Goal: Participate in discussion

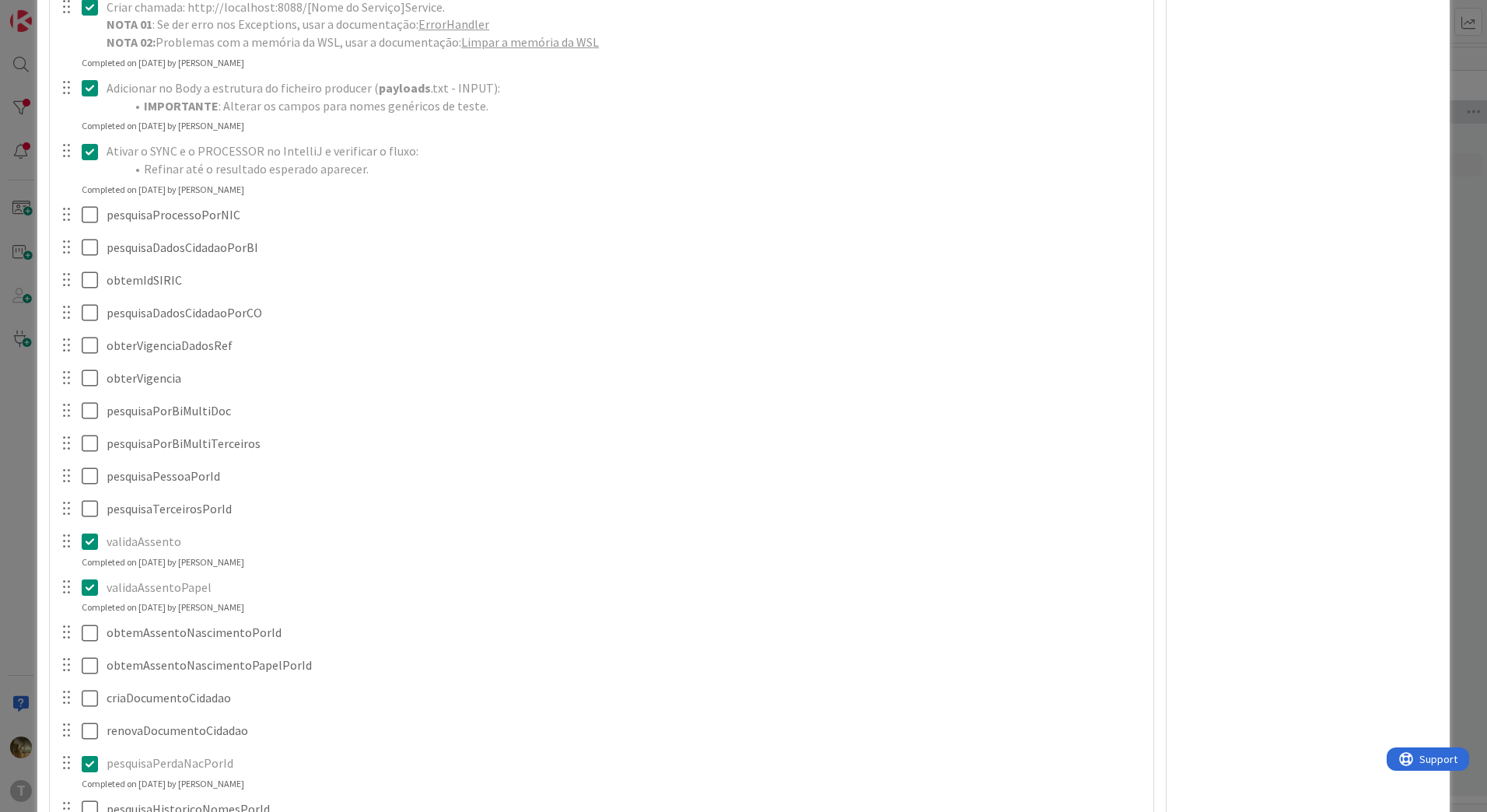
scroll to position [1296, 0]
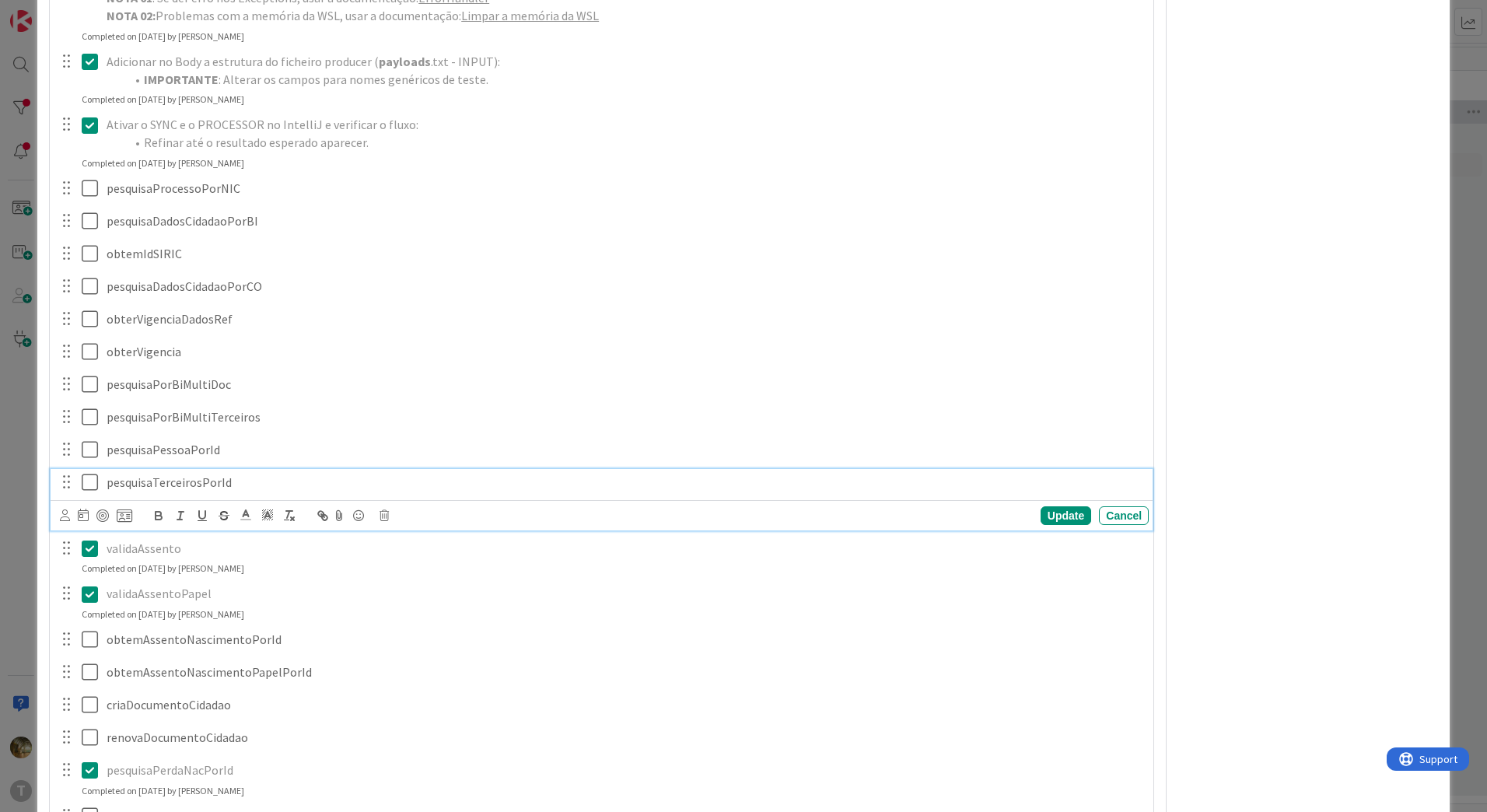
click at [92, 485] on icon at bounding box center [93, 482] width 23 height 19
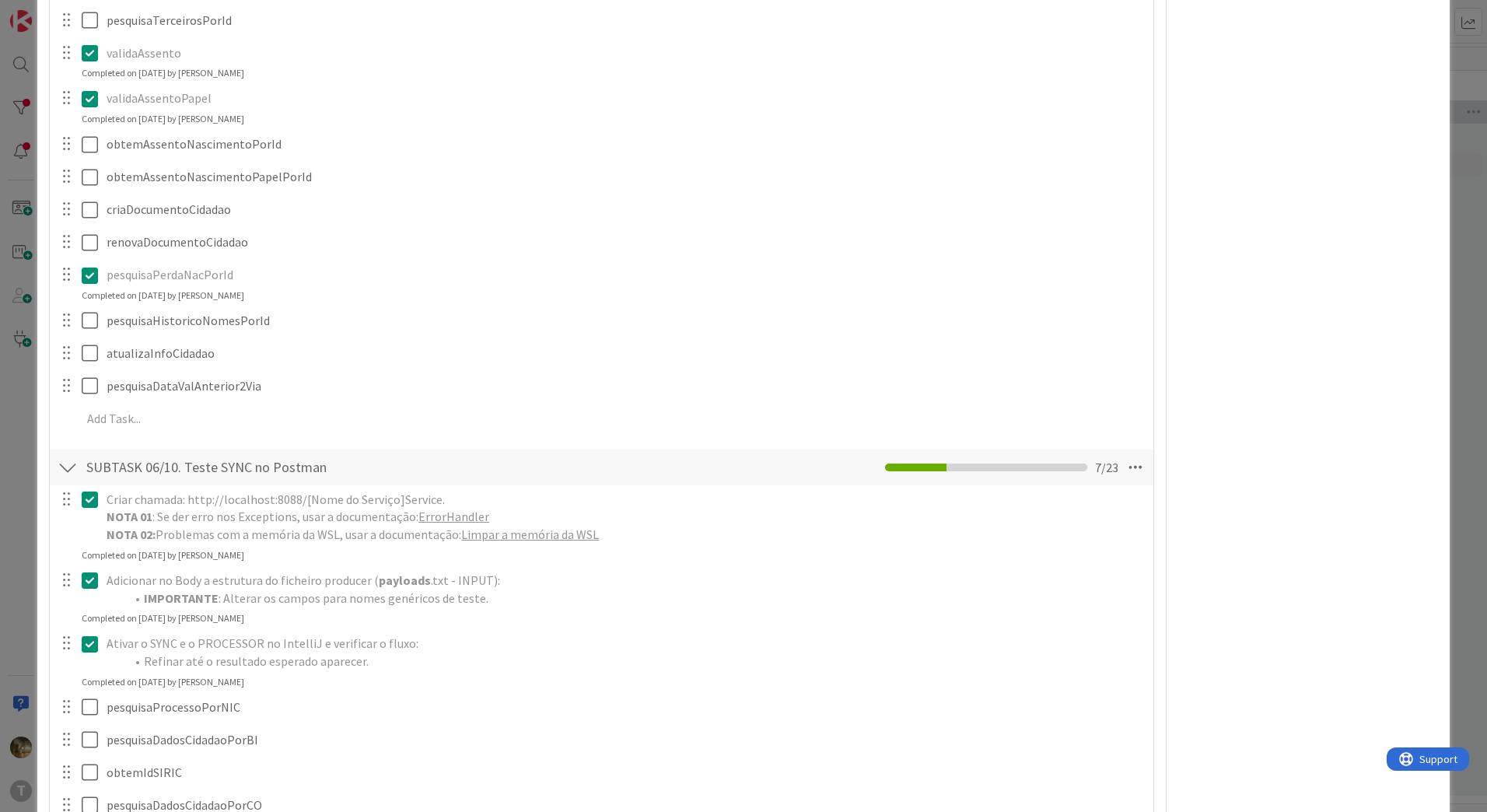
scroll to position [519, 0]
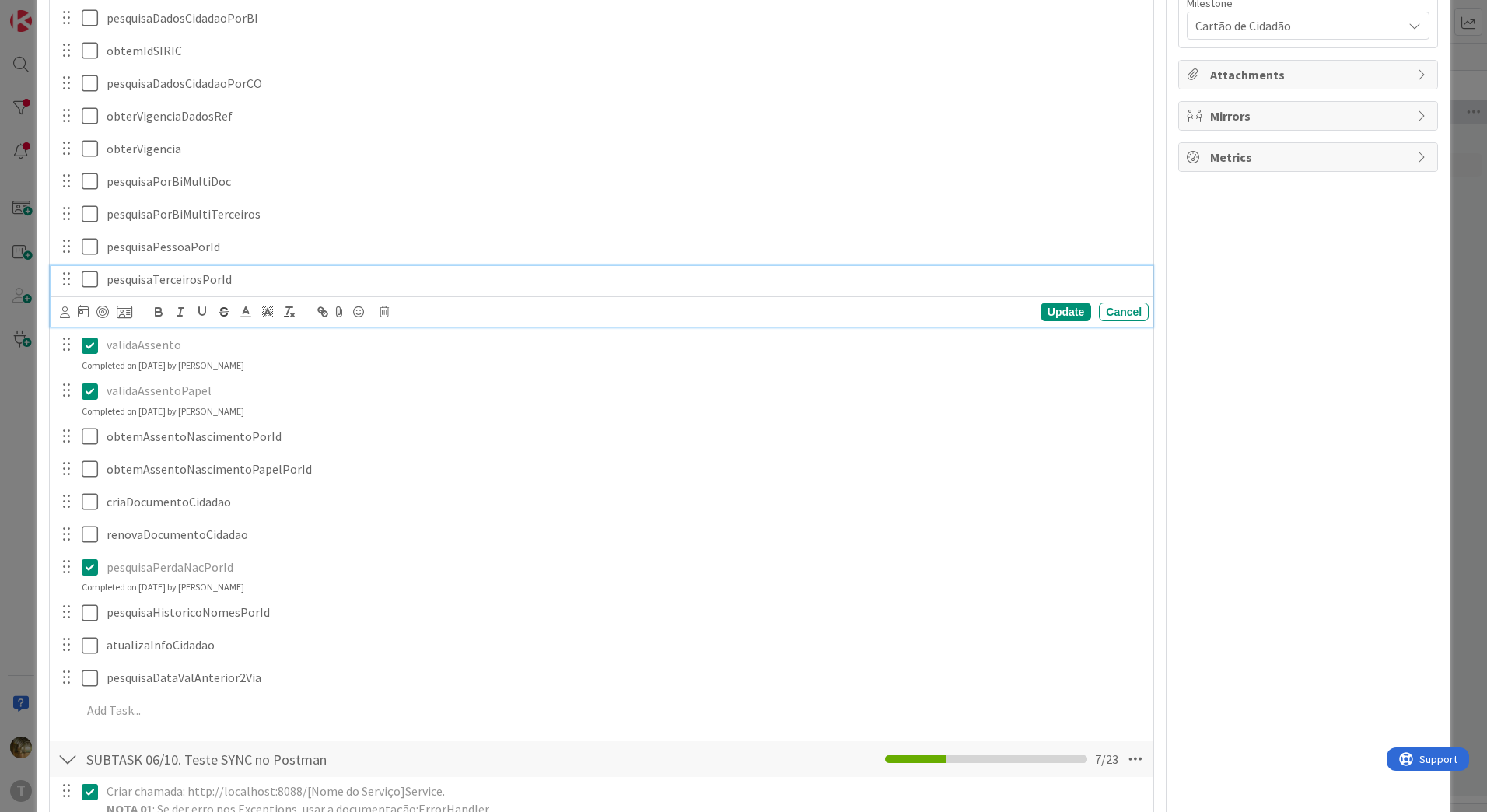
click at [88, 278] on icon at bounding box center [93, 279] width 23 height 19
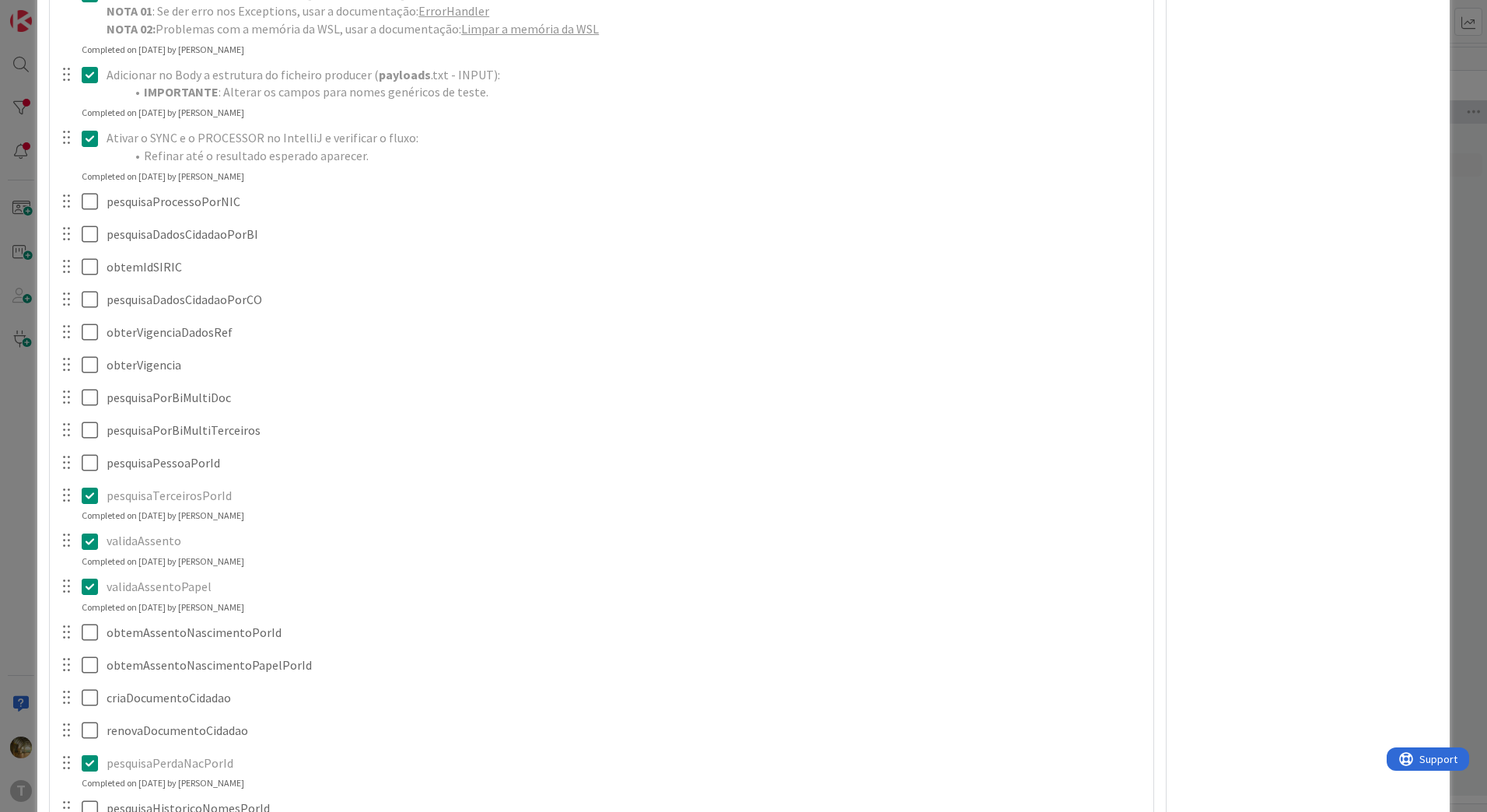
scroll to position [2073, 0]
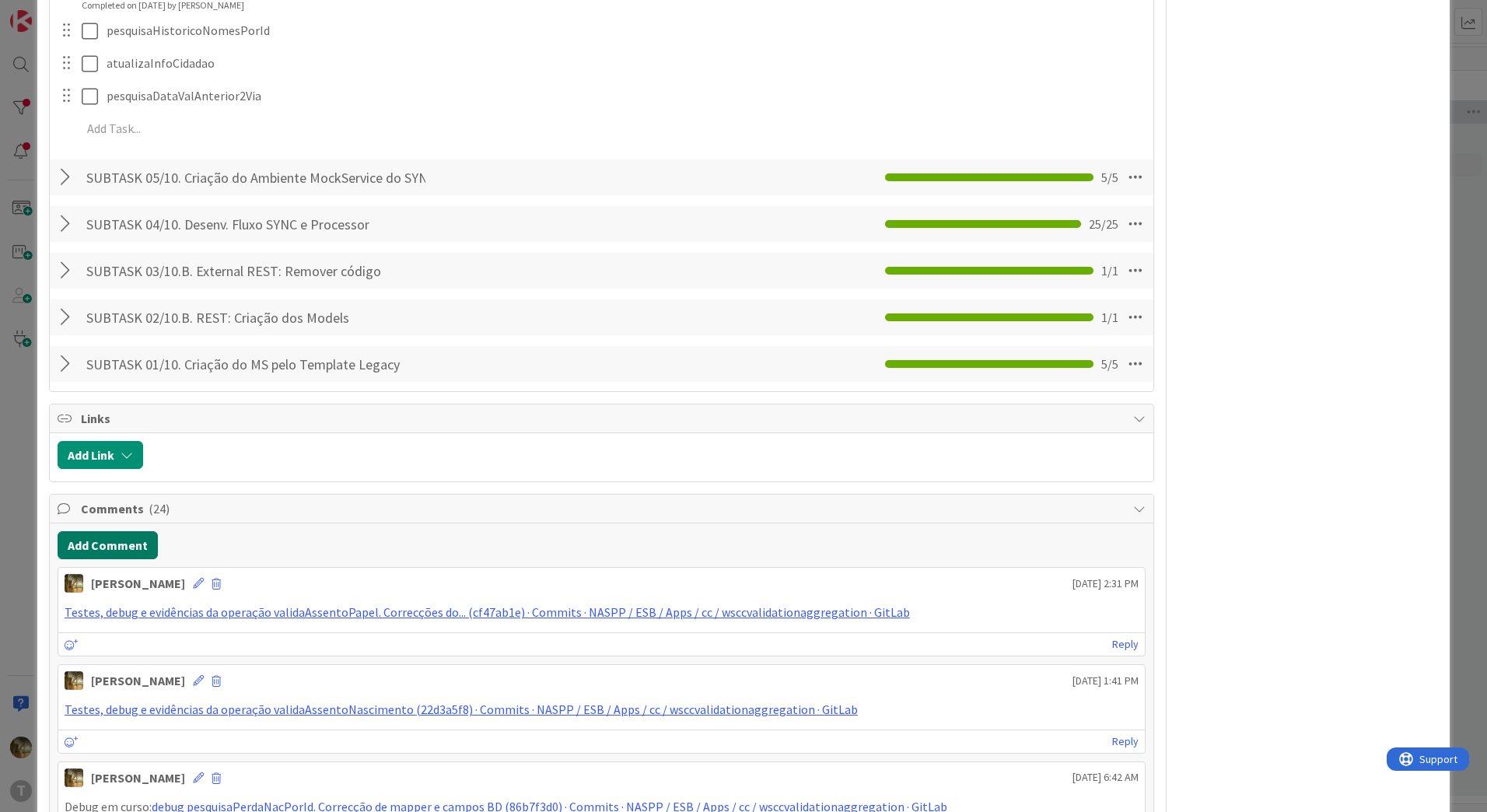
click at [121, 540] on button "Add Comment" at bounding box center [107, 545] width 100 height 28
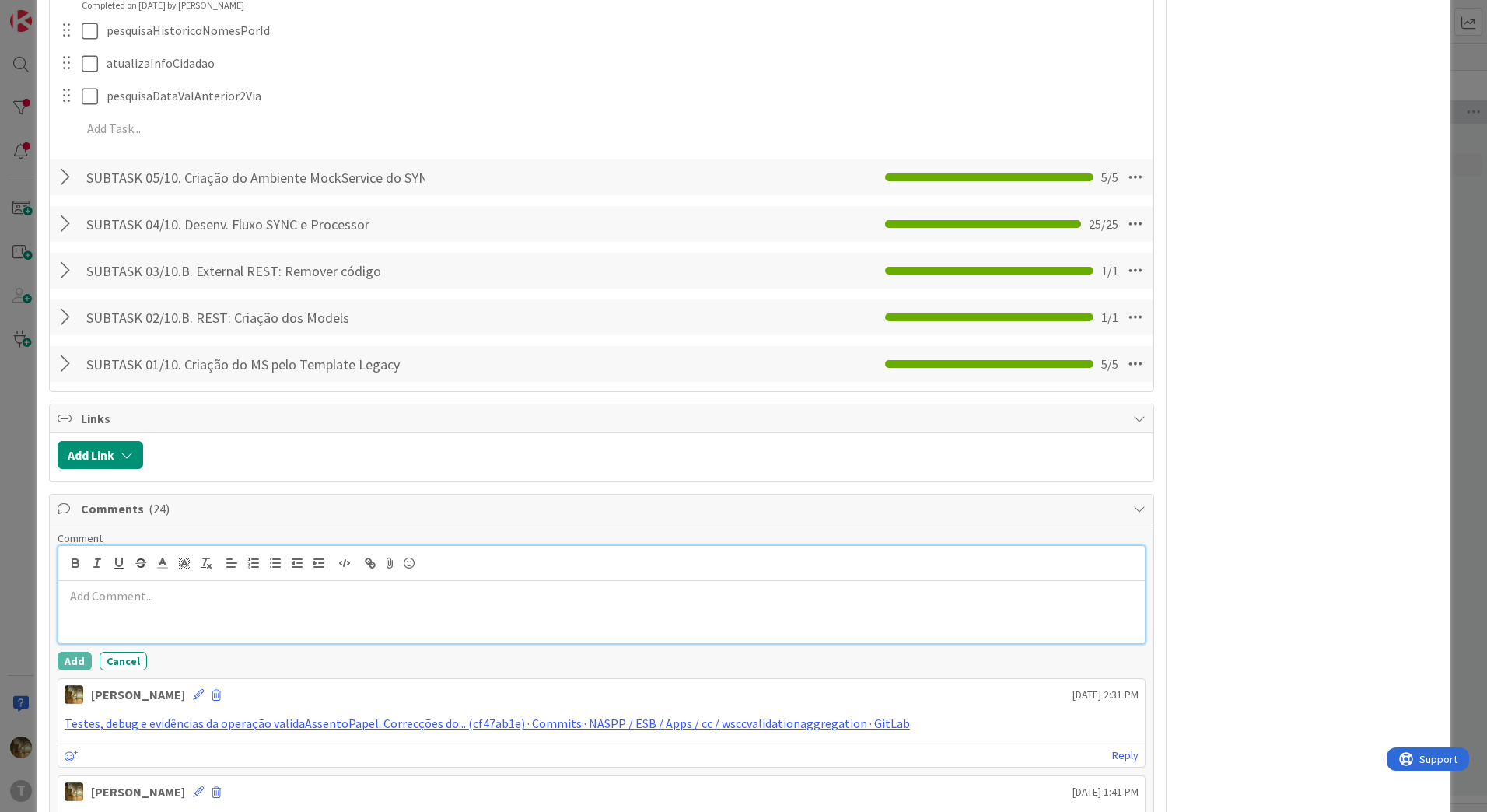
click at [152, 603] on p at bounding box center [601, 595] width 1074 height 18
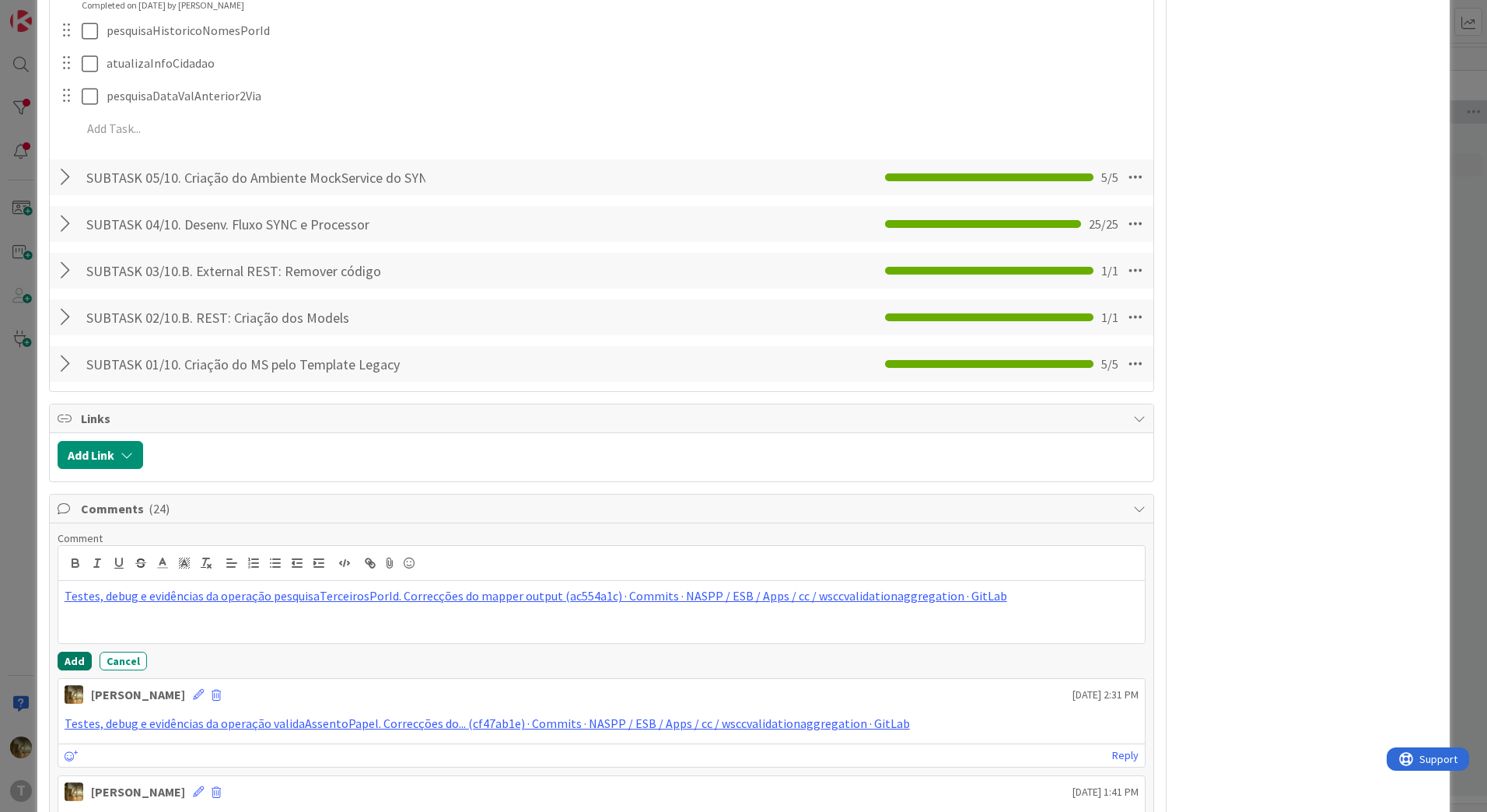
click at [69, 665] on button "Add" at bounding box center [74, 661] width 34 height 19
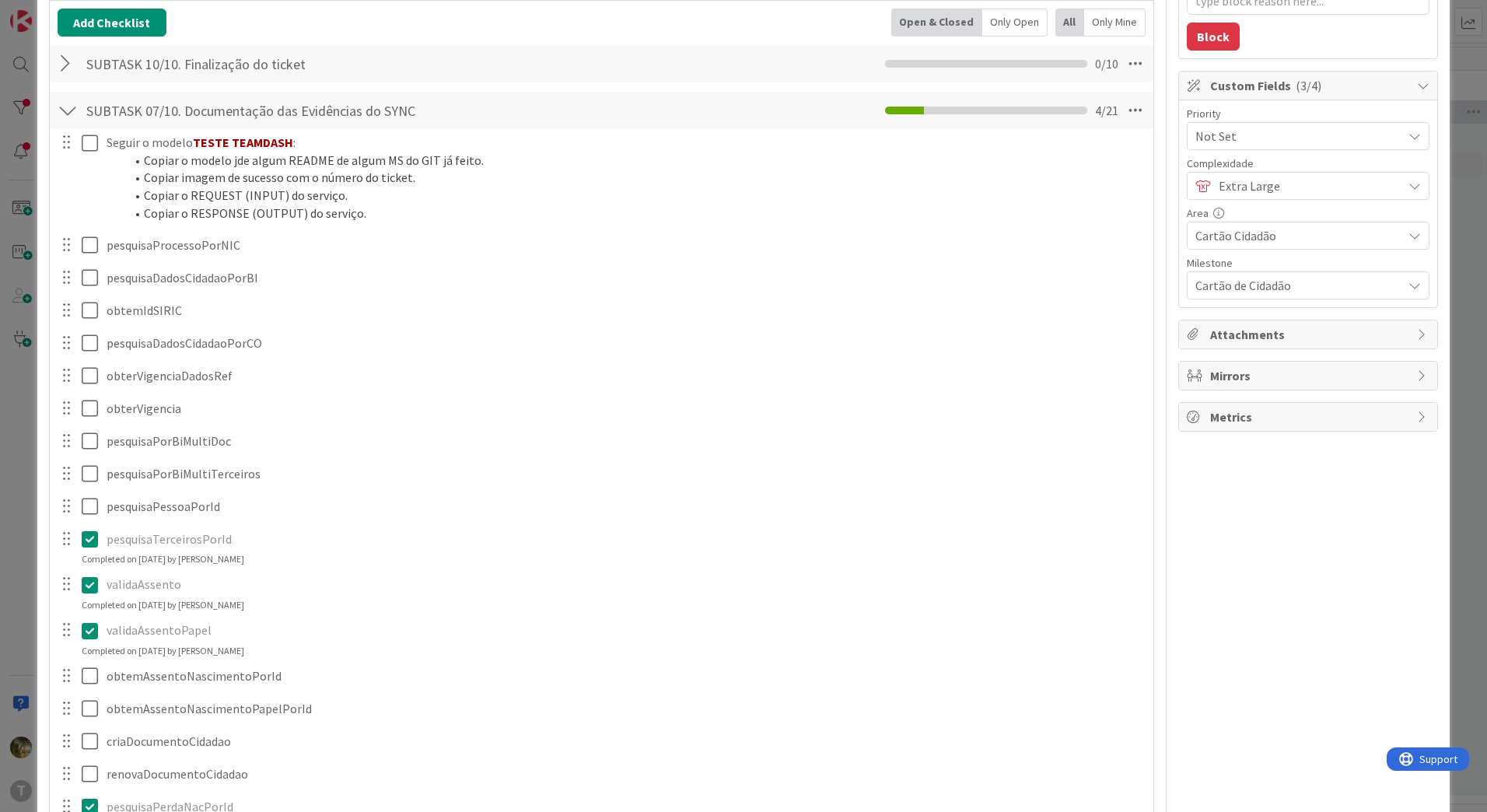
scroll to position [0, 0]
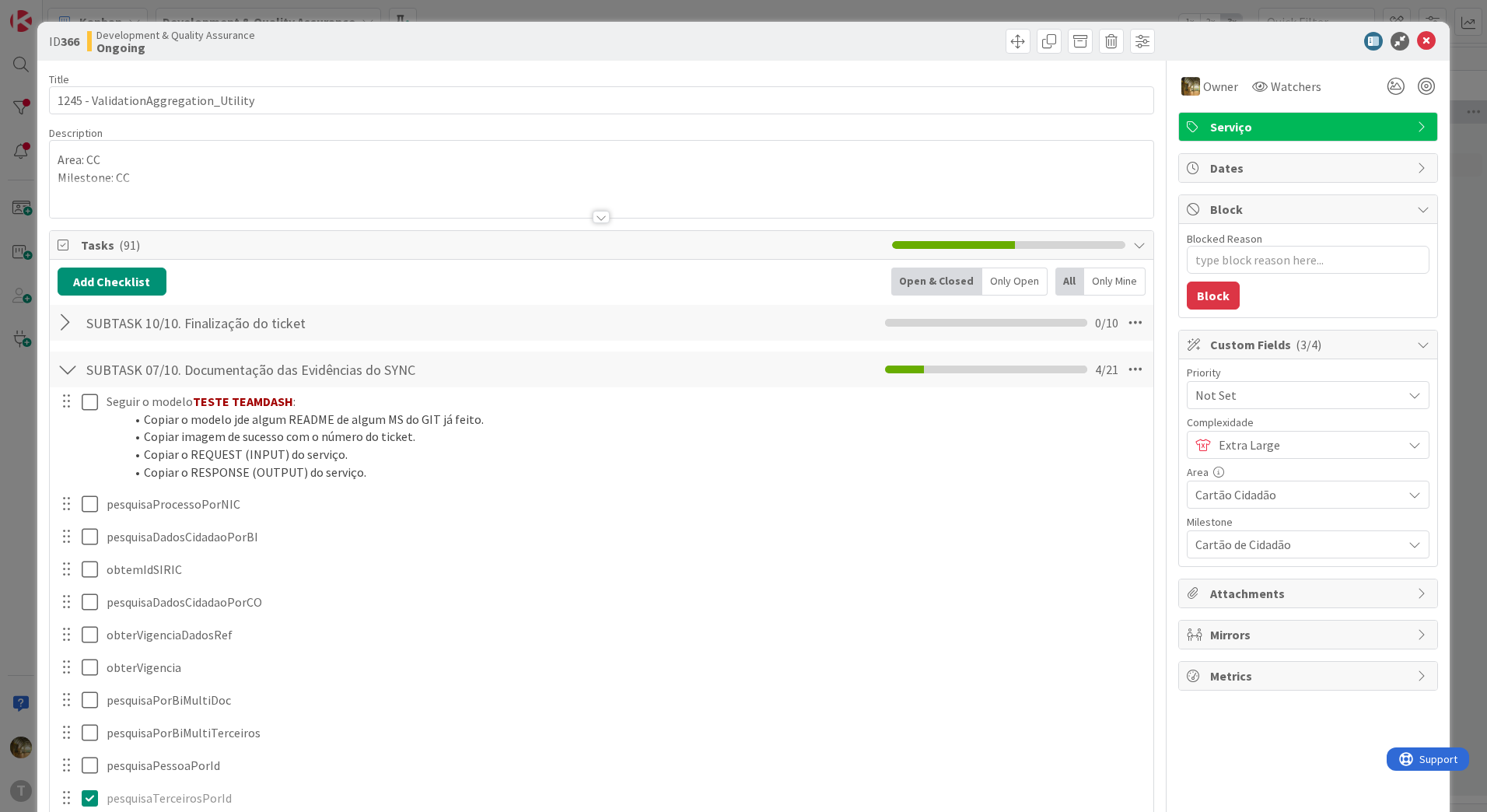
click at [68, 326] on div at bounding box center [68, 323] width 21 height 28
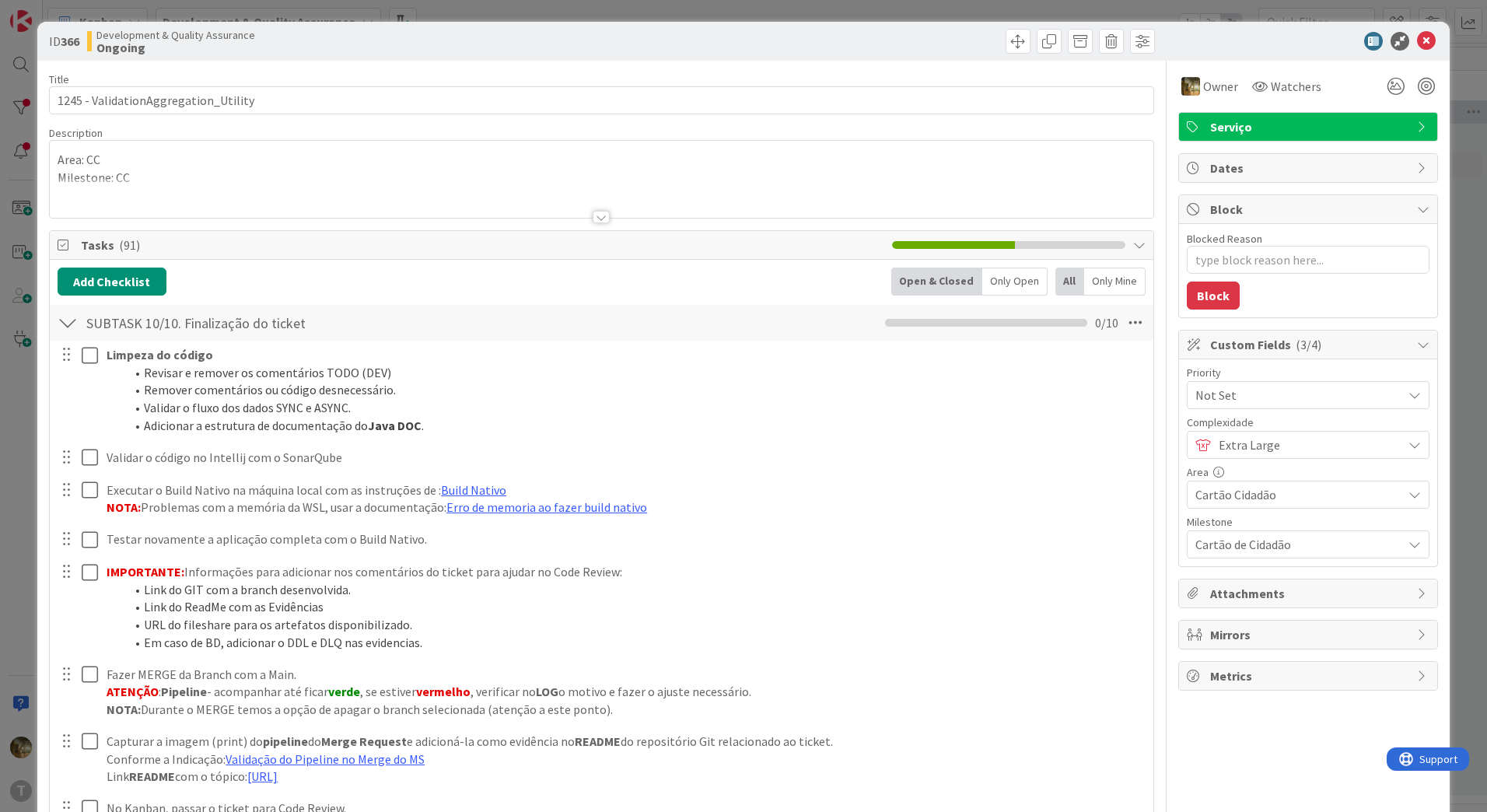
scroll to position [259, 0]
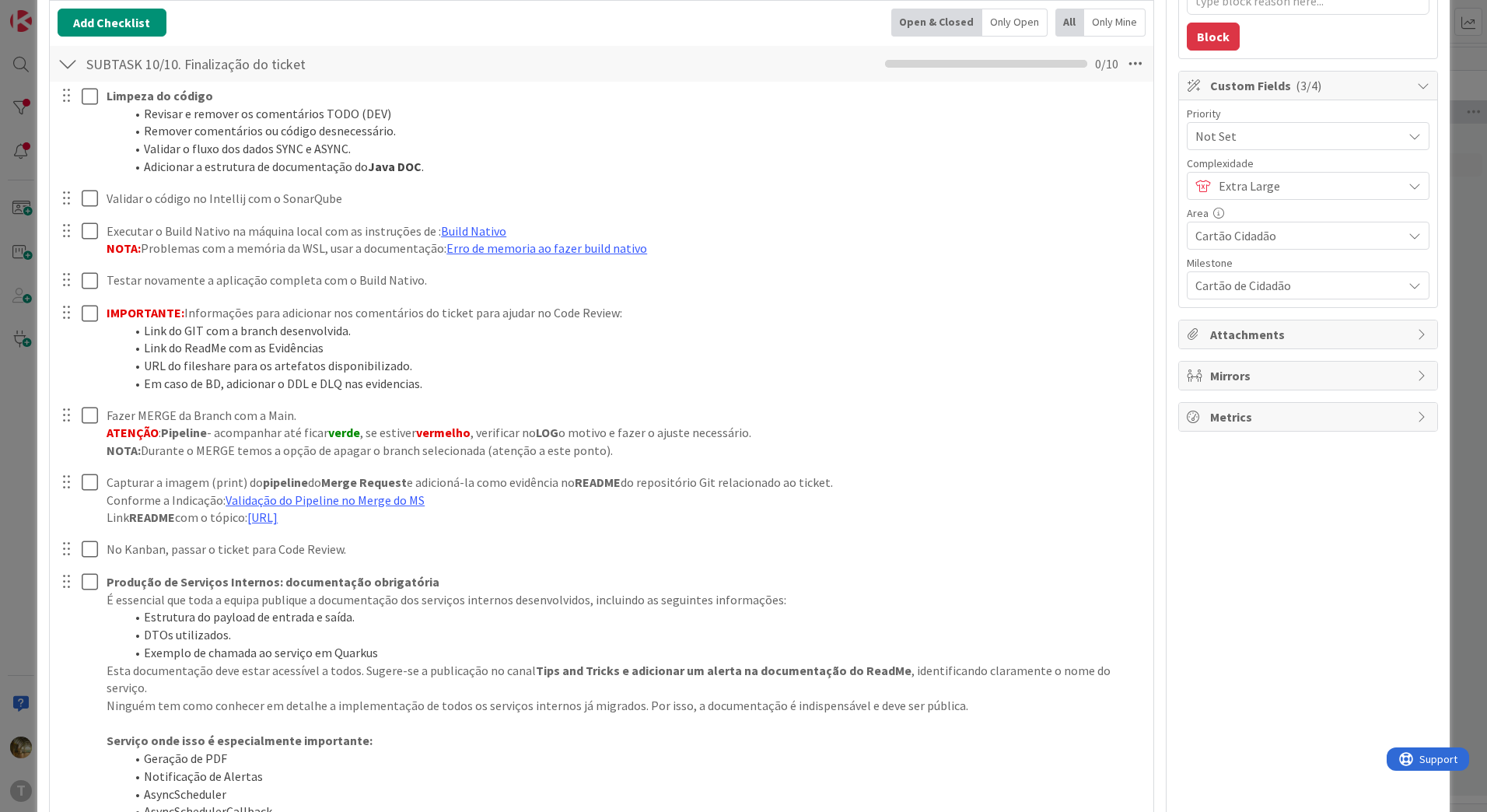
click at [64, 58] on div at bounding box center [68, 64] width 21 height 28
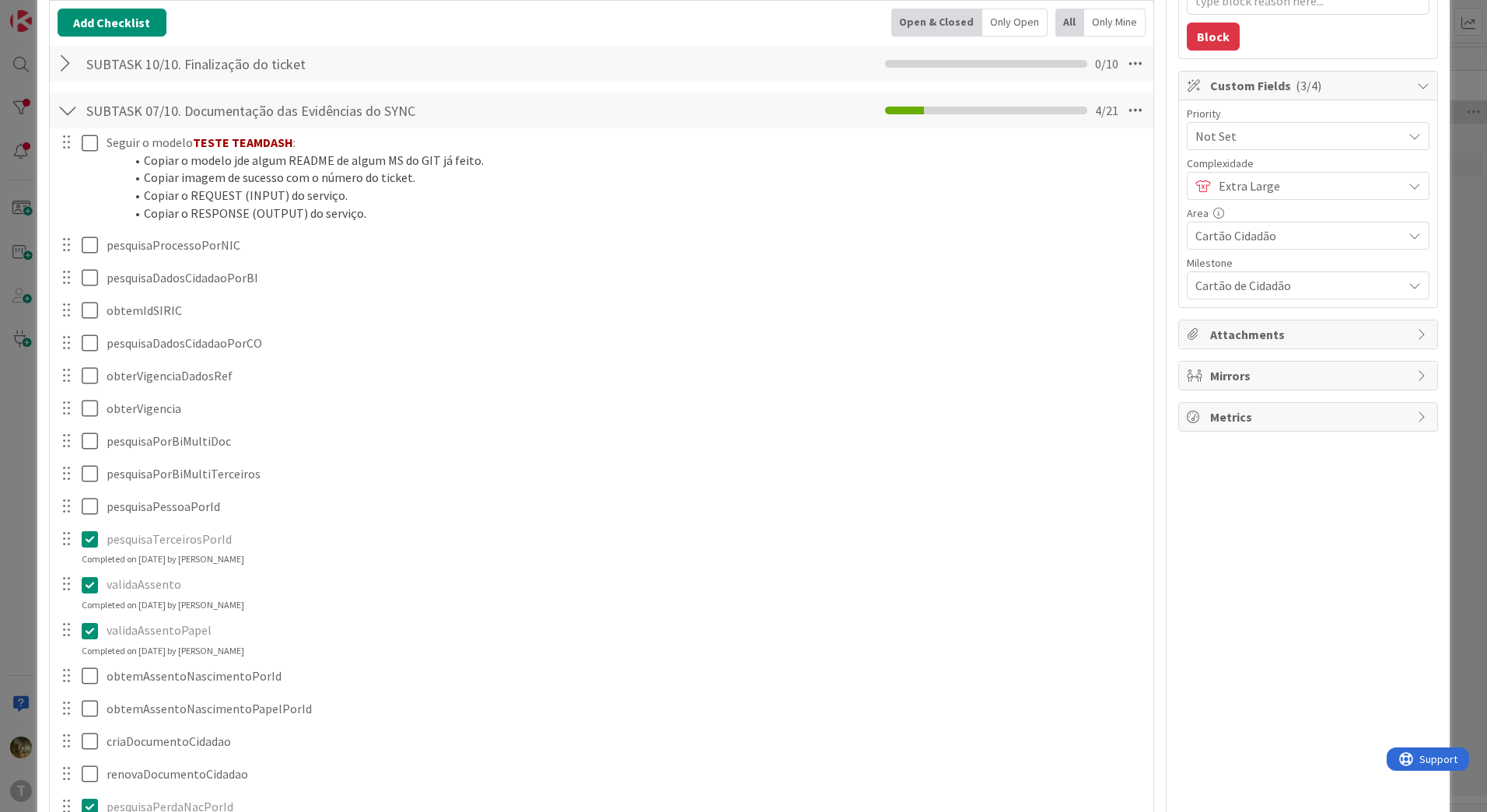
scroll to position [0, 0]
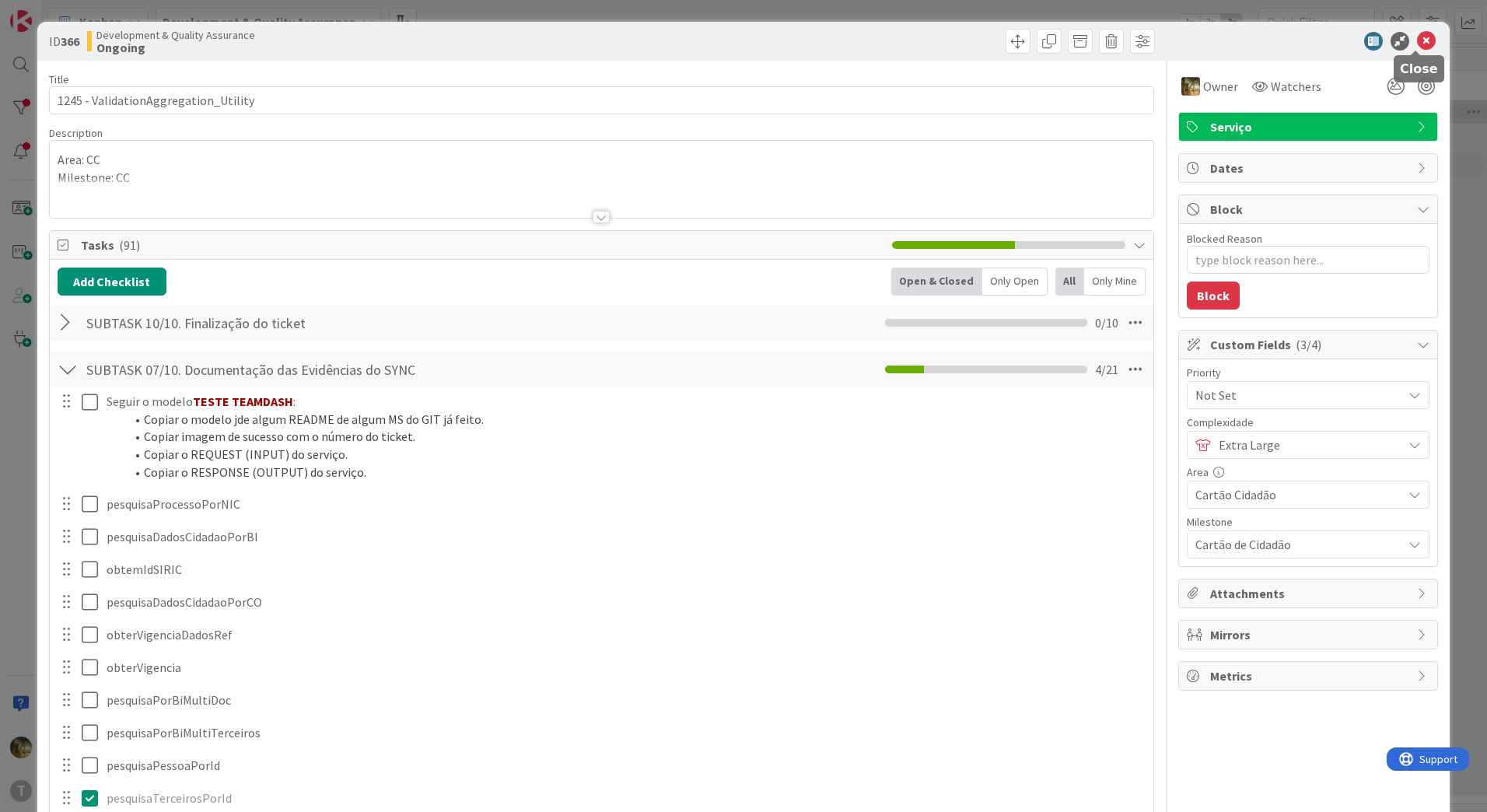
click at [1418, 38] on icon at bounding box center [1427, 41] width 19 height 19
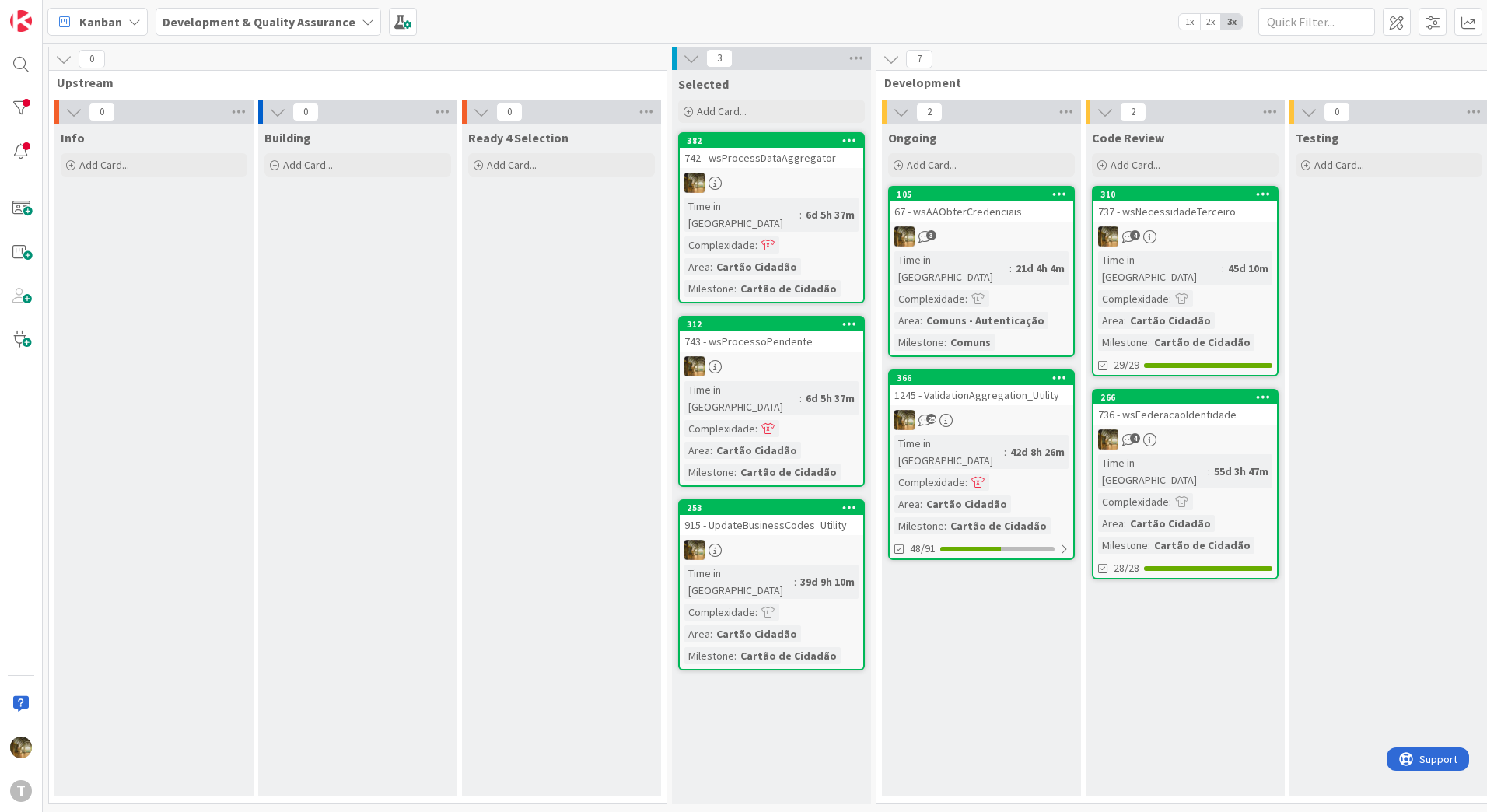
click at [953, 410] on div "25" at bounding box center [981, 420] width 184 height 21
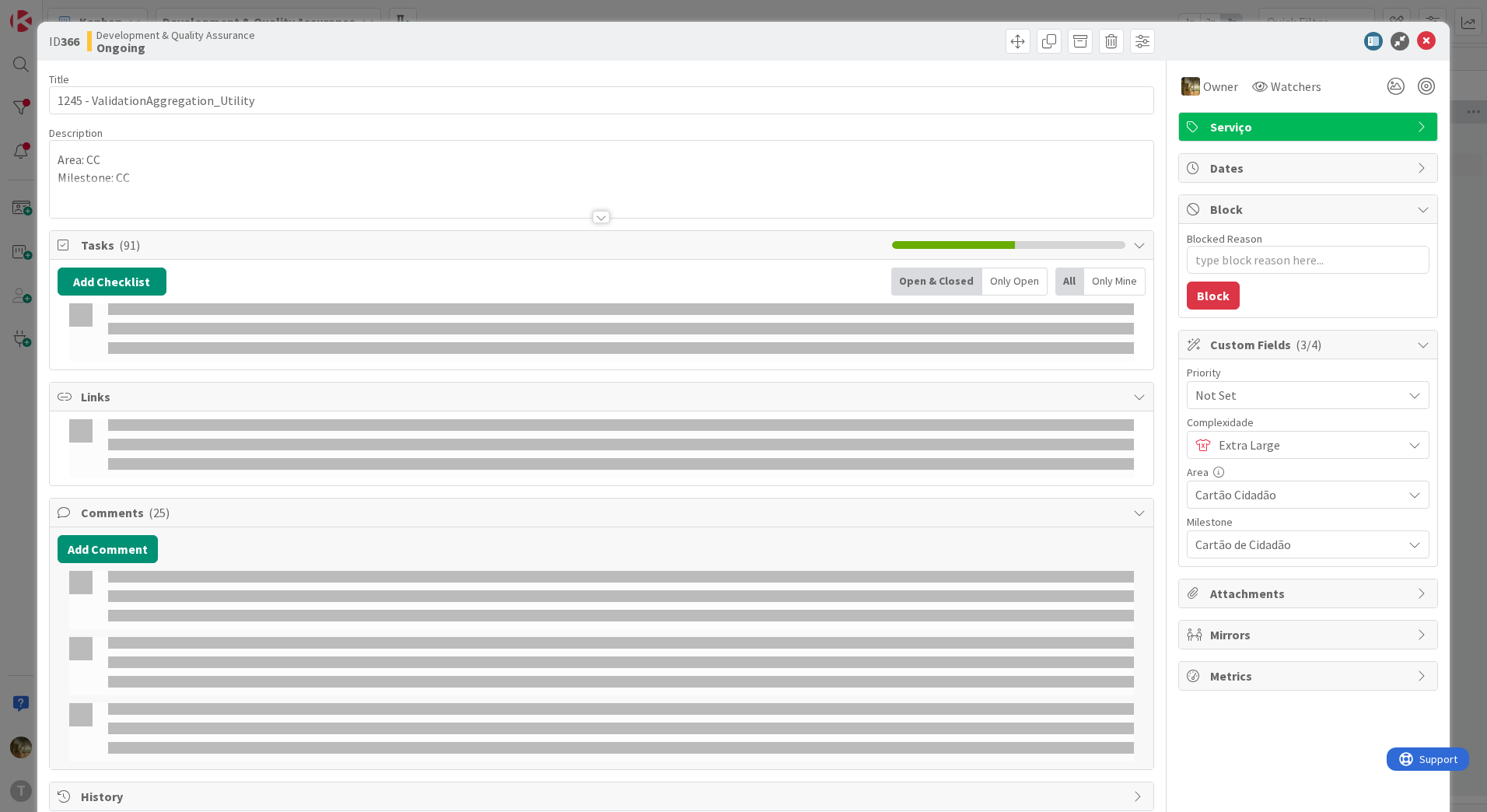
type textarea "x"
